Goal: Transaction & Acquisition: Book appointment/travel/reservation

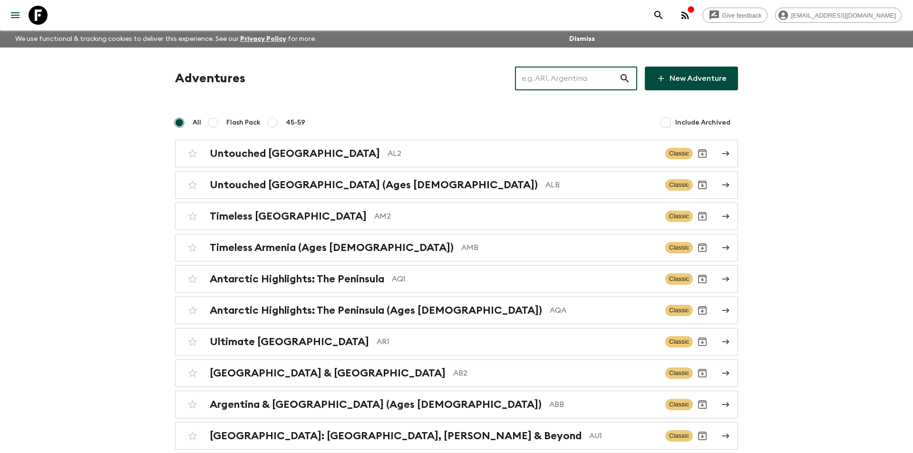
click at [587, 78] on input "text" at bounding box center [567, 78] width 104 height 27
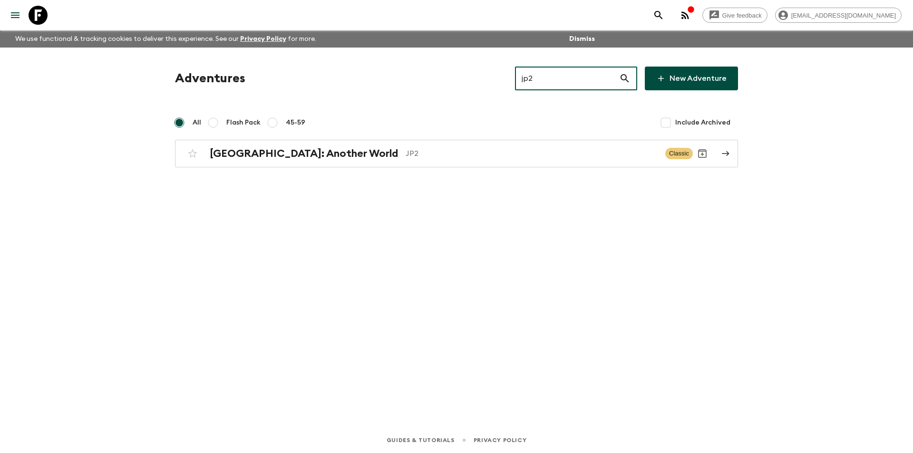
type input "jp2"
click at [484, 138] on div "Adventures jp2 ​ New Adventure All Flash Pack 45-59 Include Archived [GEOGRAPHI…" at bounding box center [457, 117] width 586 height 101
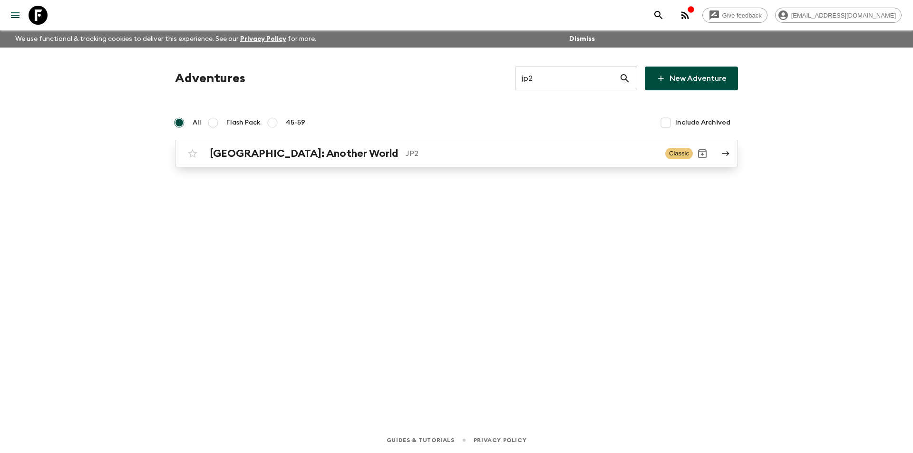
click at [476, 142] on link "[GEOGRAPHIC_DATA]: Another World JP2 Classic" at bounding box center [456, 154] width 563 height 28
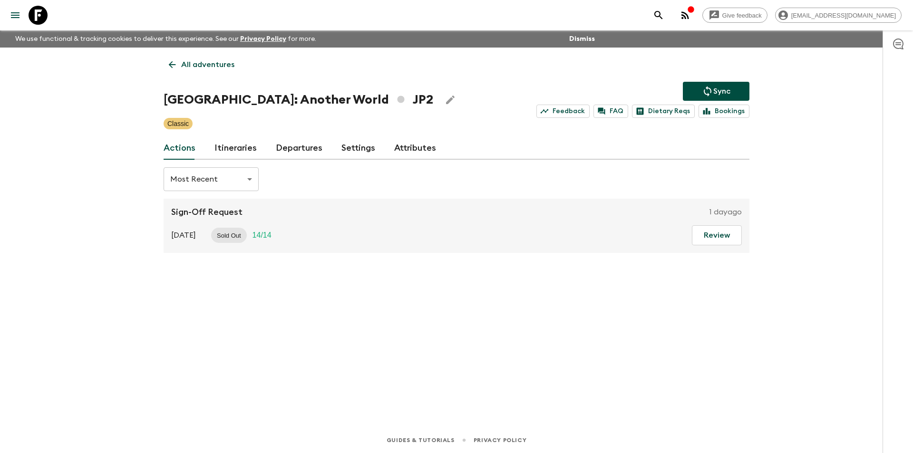
click at [243, 163] on div "All adventures Japan: Another World JP2 Sync Feedback FAQ Dietary Reqs Bookings…" at bounding box center [456, 224] width 609 height 353
click at [241, 157] on link "Itineraries" at bounding box center [236, 148] width 42 height 23
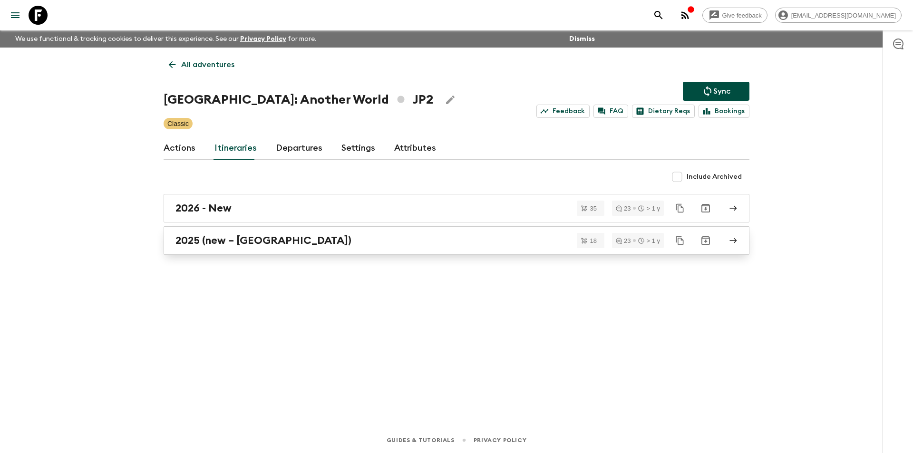
click at [229, 235] on h2 "2025 (new – [GEOGRAPHIC_DATA])" at bounding box center [264, 241] width 176 height 12
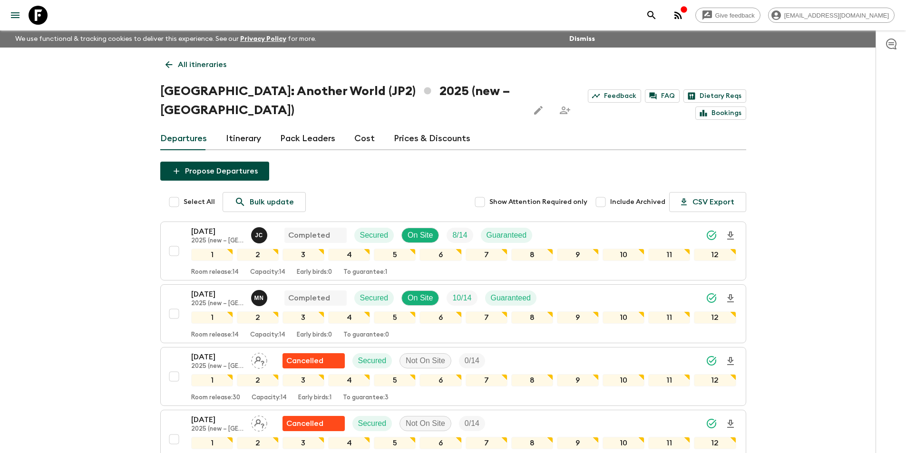
scroll to position [238, 0]
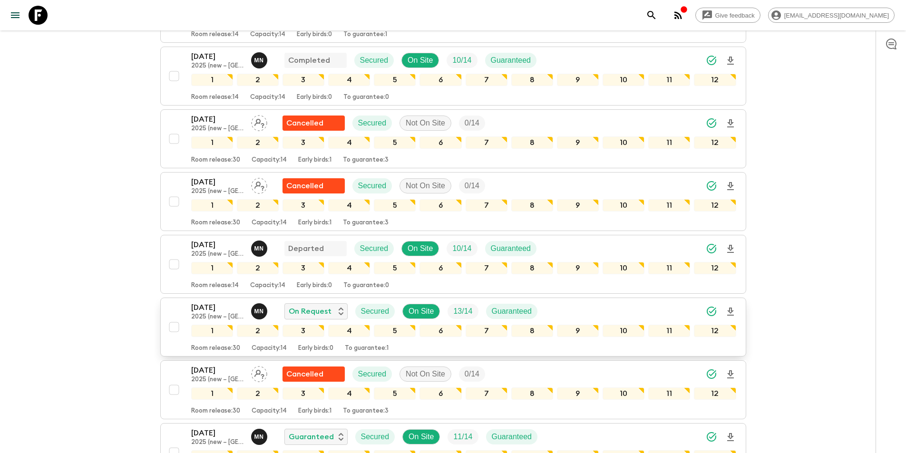
click at [211, 302] on p "[DATE]" at bounding box center [217, 307] width 52 height 11
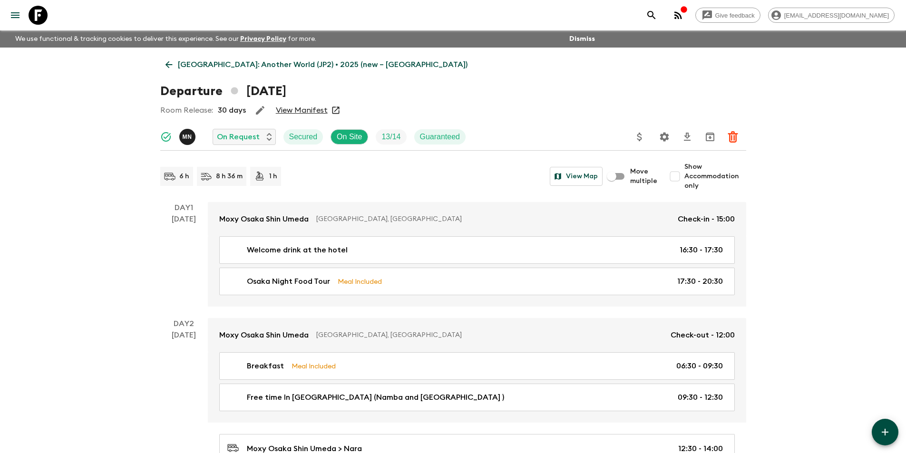
click at [164, 67] on icon at bounding box center [169, 64] width 10 height 10
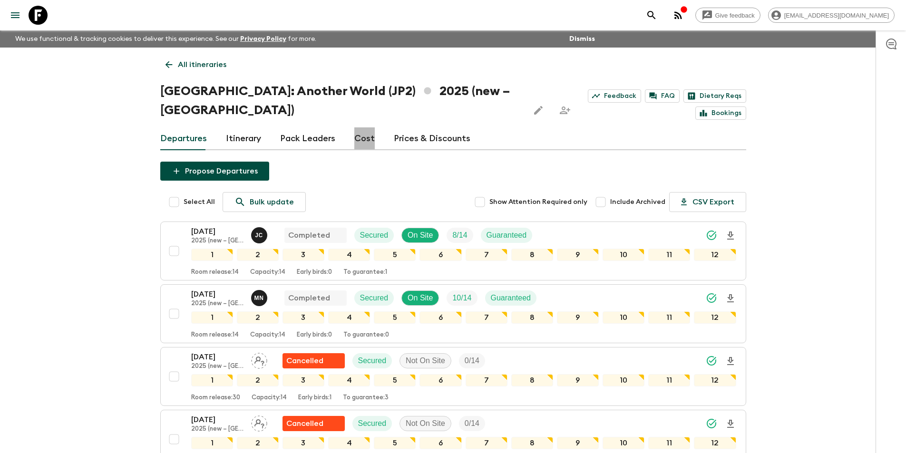
click at [362, 127] on link "Cost" at bounding box center [364, 138] width 20 height 23
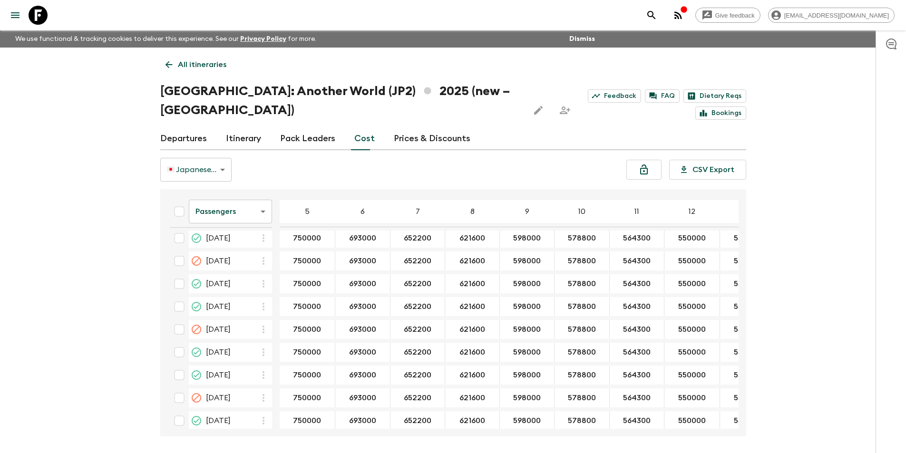
scroll to position [714, 85]
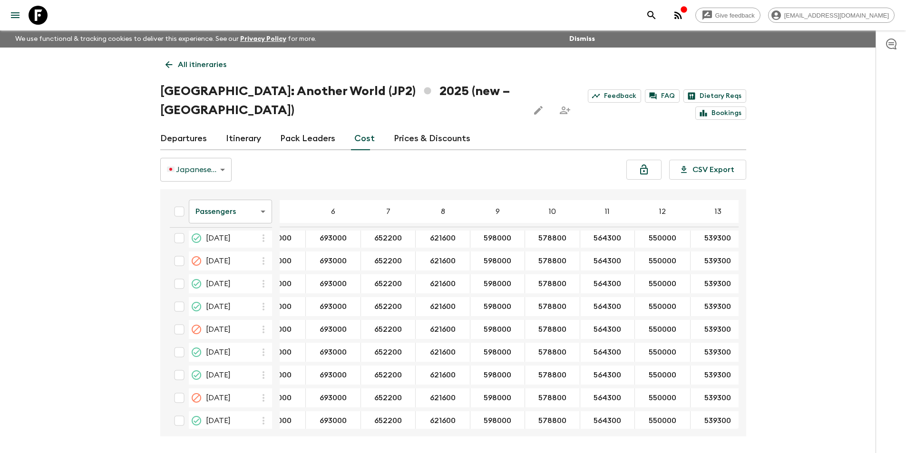
click at [221, 197] on body "Give feedback [EMAIL_ADDRESS][DOMAIN_NAME] We use functional & tracking cookies…" at bounding box center [453, 244] width 906 height 489
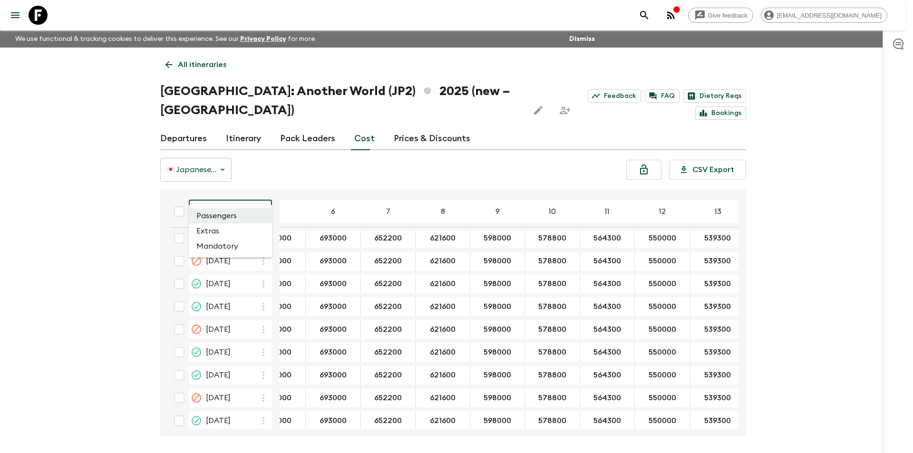
click at [228, 237] on li "Extras" at bounding box center [230, 231] width 83 height 15
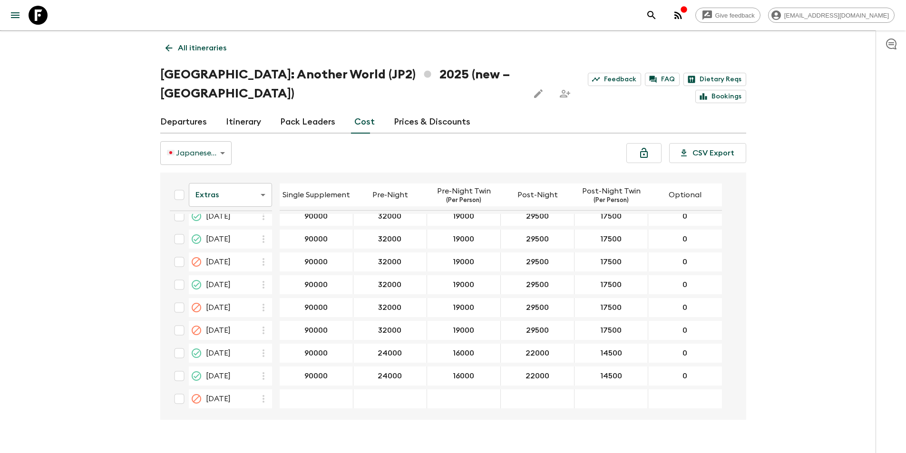
scroll to position [595, 0]
